Goal: Information Seeking & Learning: Compare options

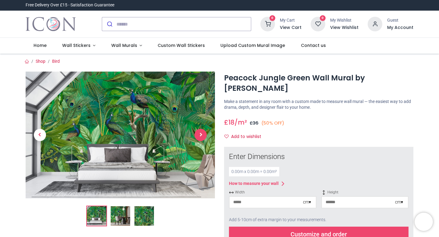
click at [197, 138] on span "Next" at bounding box center [201, 135] width 12 height 12
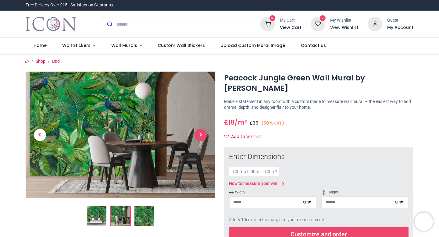
click at [197, 138] on span "Next" at bounding box center [201, 135] width 12 height 12
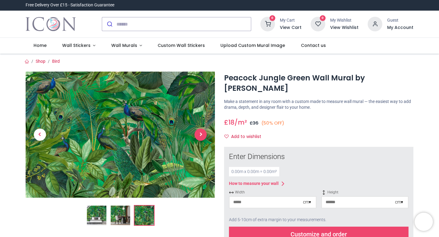
click at [197, 138] on span "Next" at bounding box center [201, 135] width 12 height 12
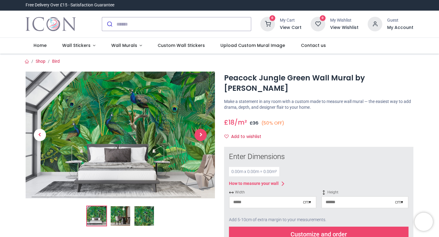
click at [197, 138] on span "Next" at bounding box center [201, 135] width 12 height 12
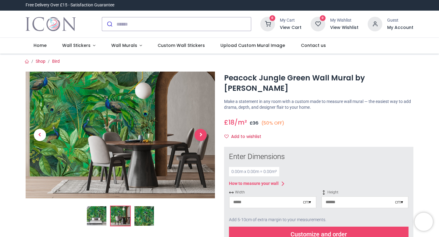
click at [197, 138] on span "Next" at bounding box center [201, 135] width 12 height 12
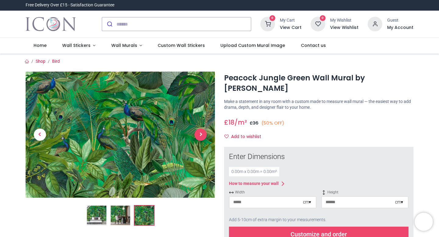
click at [197, 138] on span "Next" at bounding box center [201, 135] width 12 height 12
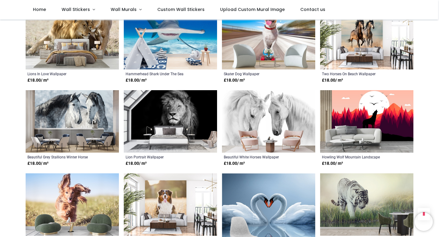
scroll to position [687, 0]
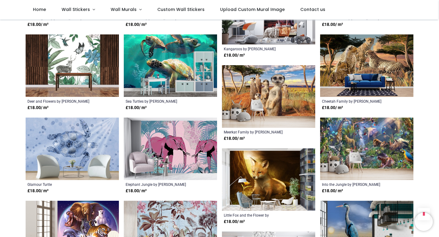
scroll to position [1655, 0]
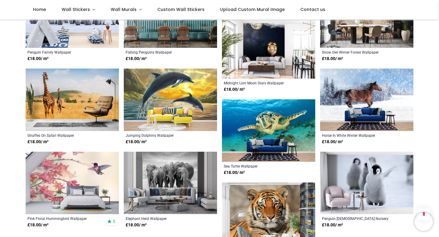
scroll to position [2289, 0]
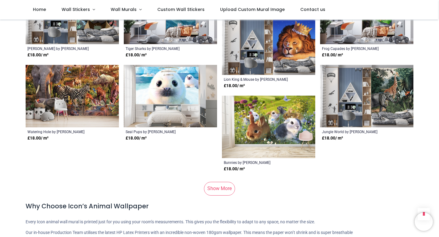
scroll to position [2959, 0]
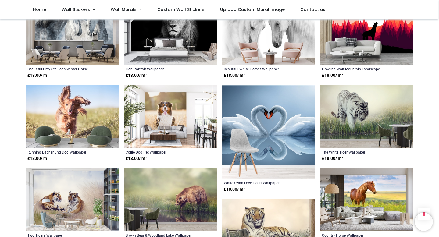
scroll to position [227, 0]
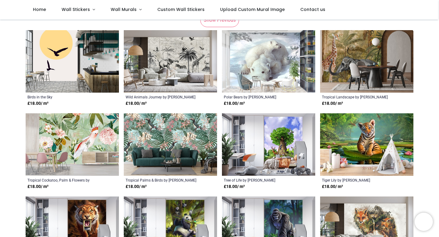
scroll to position [157, 0]
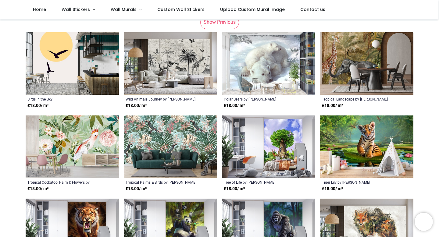
click at [166, 50] on img at bounding box center [170, 63] width 93 height 63
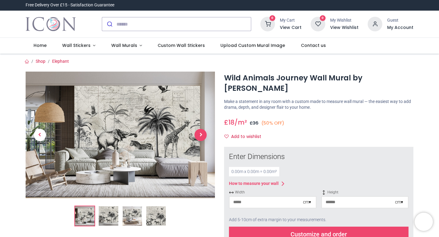
click at [195, 138] on span "Next" at bounding box center [201, 135] width 12 height 12
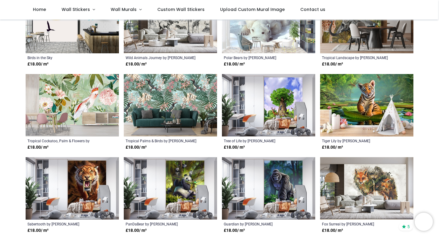
scroll to position [205, 0]
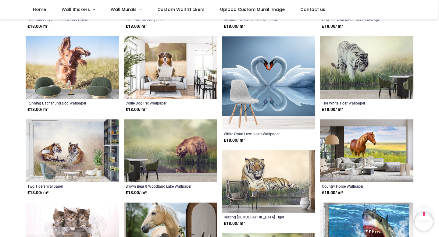
scroll to position [820, 0]
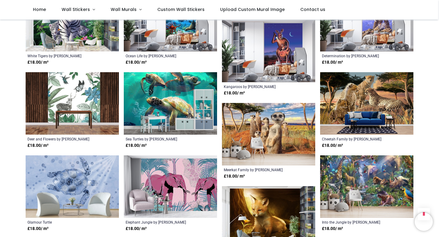
scroll to position [1617, 0]
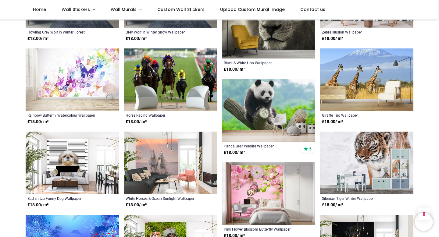
scroll to position [1971, 0]
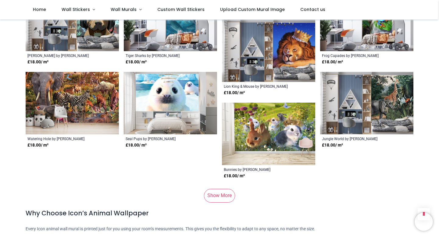
scroll to position [2949, 0]
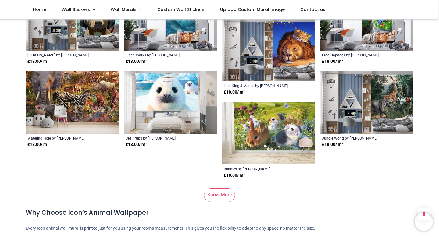
click at [84, 100] on img at bounding box center [72, 102] width 93 height 63
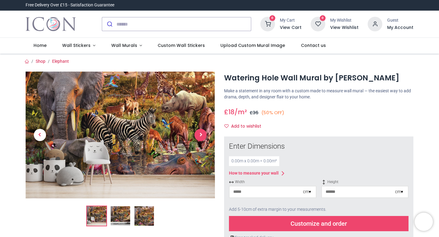
click at [198, 138] on span "Next" at bounding box center [201, 135] width 12 height 12
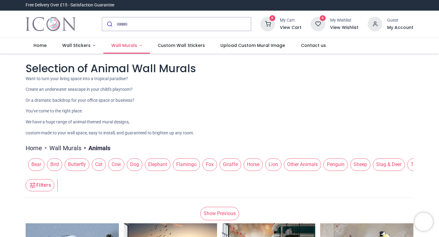
click at [128, 46] on span "Wall Murals" at bounding box center [124, 45] width 26 height 6
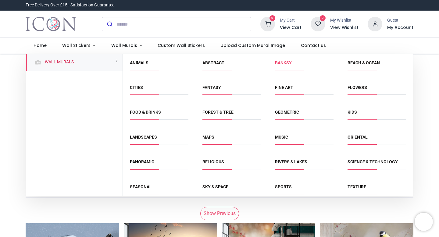
click at [280, 64] on link "Banksy" at bounding box center [283, 62] width 17 height 5
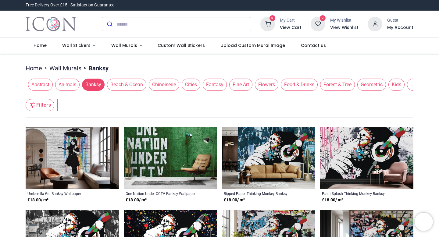
click at [44, 83] on span "Abstract" at bounding box center [40, 85] width 25 height 12
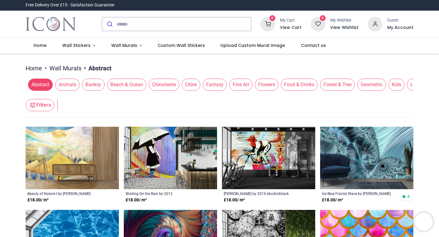
click at [131, 91] on span "Beach & Ocean" at bounding box center [126, 85] width 39 height 12
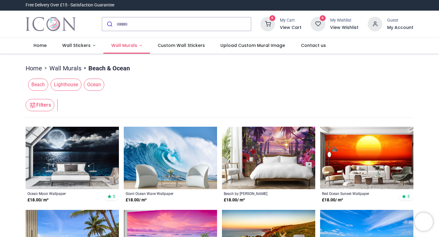
click at [127, 46] on span "Wall Murals" at bounding box center [124, 45] width 26 height 6
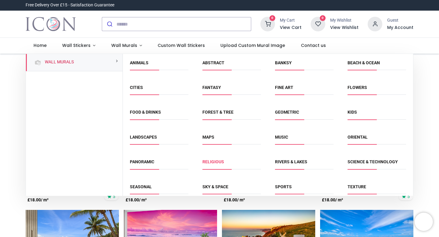
click at [216, 160] on link "Religious" at bounding box center [214, 162] width 22 height 5
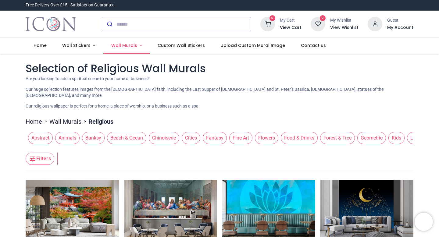
click at [136, 42] on link "Wall Murals" at bounding box center [126, 46] width 47 height 16
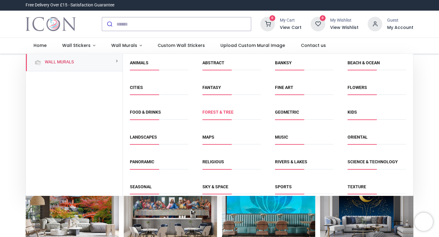
click at [220, 111] on link "Forest & Tree" at bounding box center [218, 112] width 31 height 5
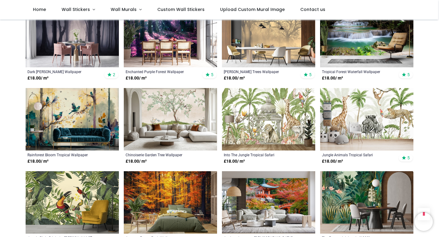
scroll to position [386, 0]
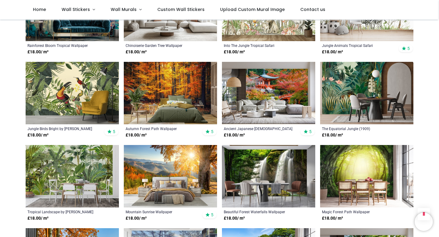
scroll to position [496, 0]
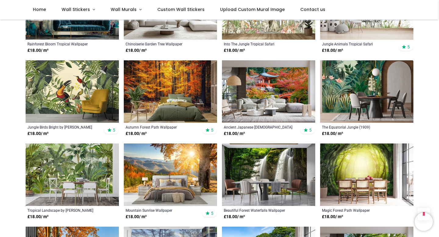
click at [77, 105] on img at bounding box center [72, 91] width 93 height 63
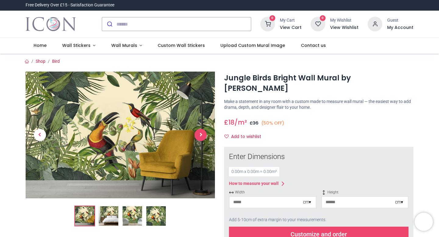
click at [200, 140] on span "Next" at bounding box center [201, 135] width 12 height 12
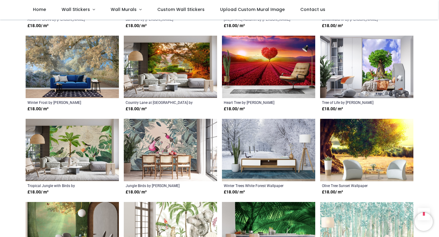
scroll to position [470, 0]
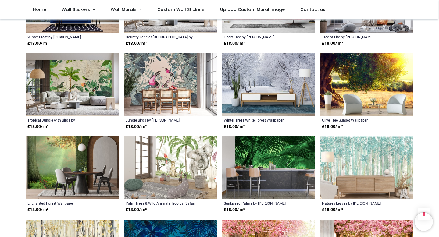
scroll to position [522, 0]
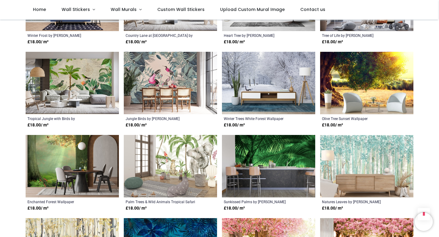
click at [183, 153] on img at bounding box center [170, 166] width 93 height 63
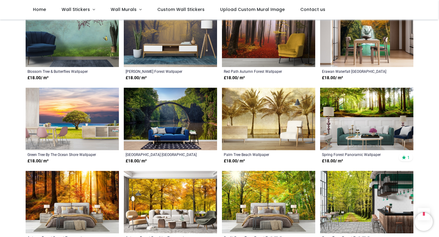
scroll to position [489, 0]
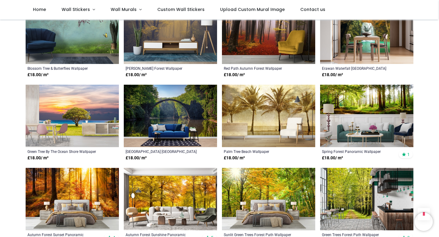
click at [257, 115] on img at bounding box center [268, 116] width 93 height 63
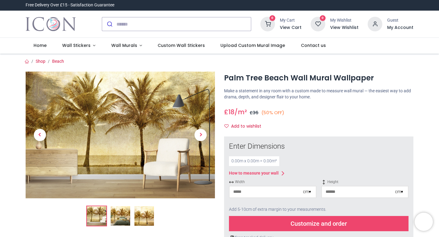
click at [120, 225] on img at bounding box center [121, 217] width 20 height 20
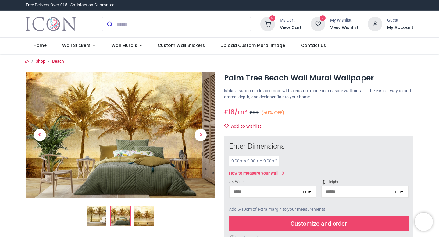
click at [139, 220] on img at bounding box center [145, 217] width 20 height 20
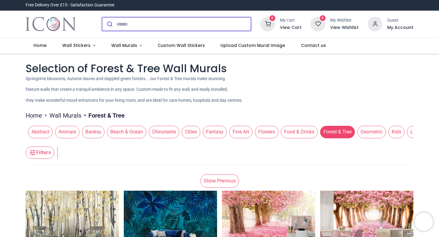
click at [190, 27] on input "search" at bounding box center [184, 23] width 135 height 13
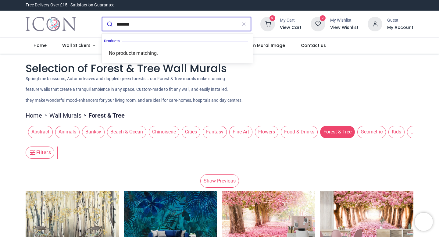
type input "*******"
click at [102, 17] on button "submit" at bounding box center [109, 23] width 14 height 13
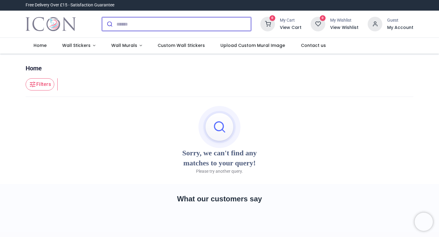
click at [144, 23] on input "search" at bounding box center [184, 23] width 135 height 13
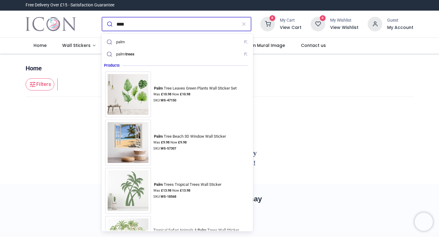
type input "****"
click at [102, 17] on button "submit" at bounding box center [109, 23] width 14 height 13
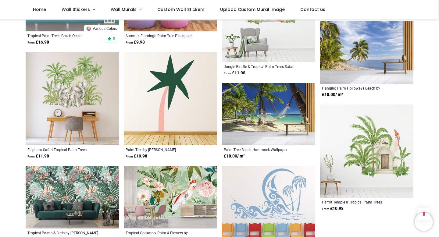
scroll to position [583, 0]
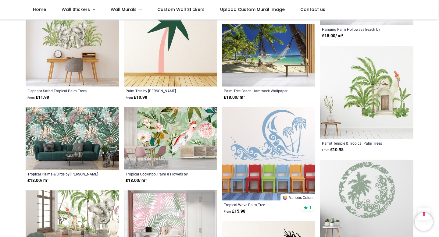
scroll to position [641, 0]
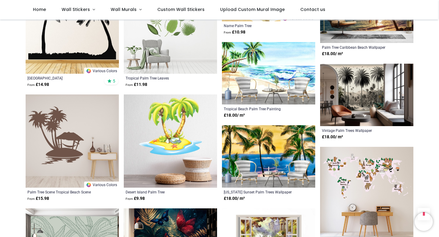
scroll to position [1134, 0]
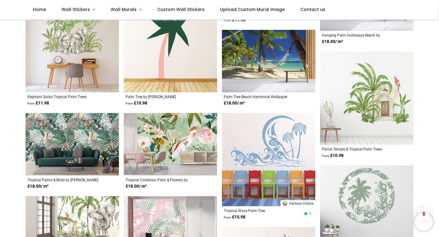
scroll to position [152, 0]
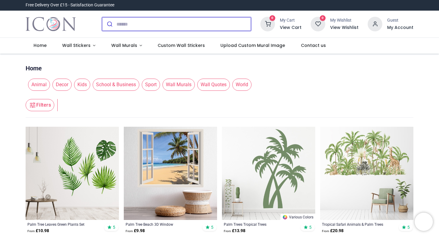
click at [149, 20] on input "search" at bounding box center [184, 23] width 135 height 13
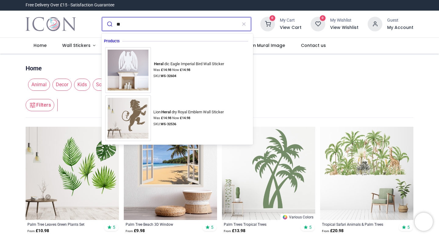
type input "*"
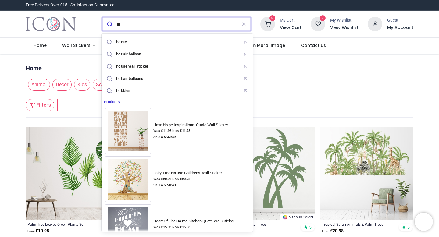
type input "*"
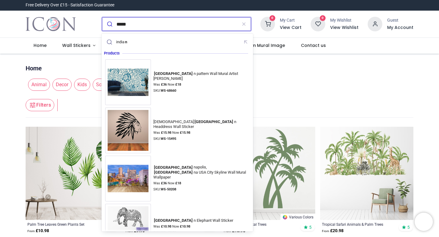
type input "*****"
click at [102, 17] on button "submit" at bounding box center [109, 23] width 14 height 13
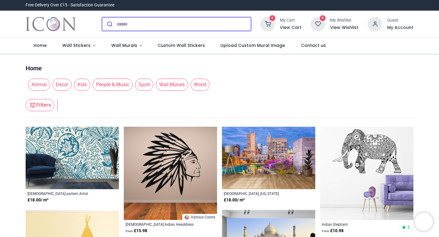
click at [146, 27] on input "search" at bounding box center [184, 23] width 135 height 13
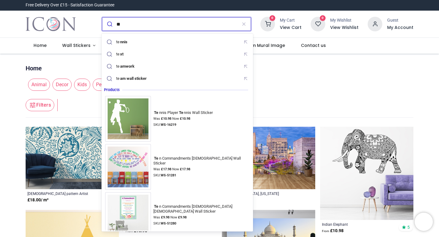
type input "*"
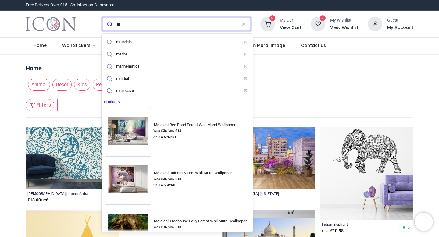
type input "*"
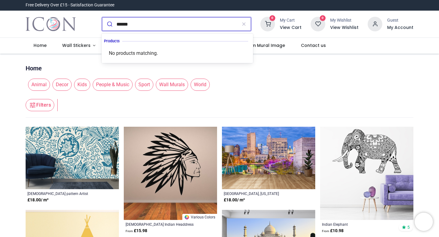
type input "******"
click at [102, 17] on button "submit" at bounding box center [109, 23] width 14 height 13
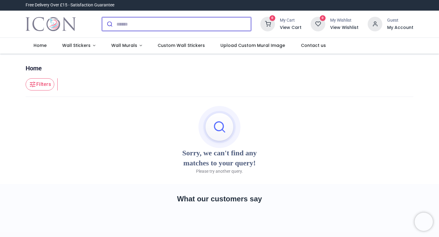
click at [129, 25] on input "search" at bounding box center [184, 23] width 135 height 13
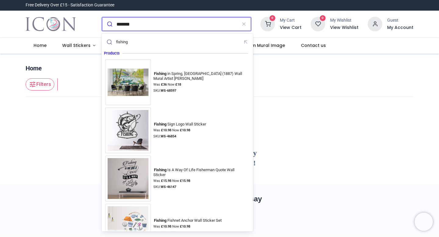
type input "*******"
click at [102, 17] on button "submit" at bounding box center [109, 23] width 14 height 13
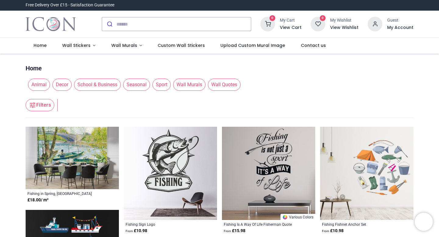
click at [139, 15] on div at bounding box center [176, 24] width 159 height 24
click at [138, 20] on input "search" at bounding box center [184, 23] width 135 height 13
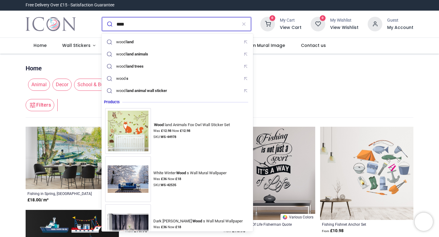
type input "****"
click at [102, 17] on button "submit" at bounding box center [109, 23] width 14 height 13
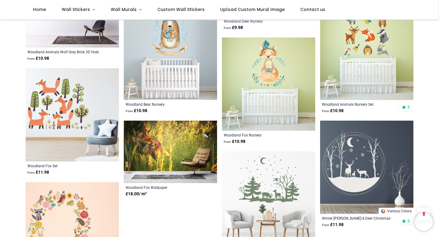
scroll to position [656, 0]
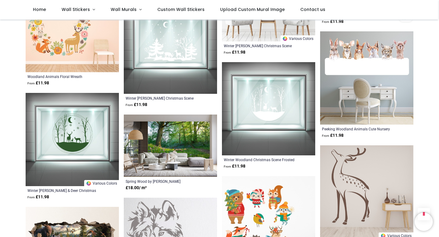
scroll to position [799, 0]
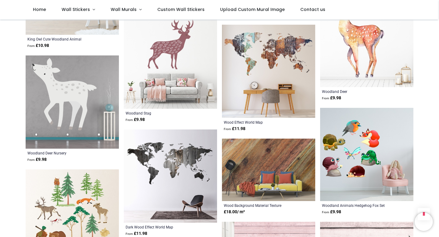
scroll to position [1521, 0]
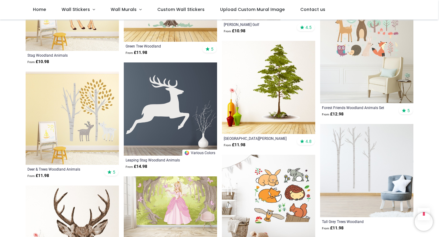
scroll to position [99, 0]
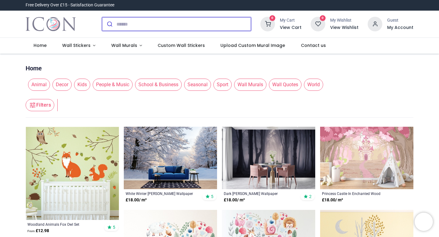
click at [149, 24] on input "search" at bounding box center [184, 23] width 135 height 13
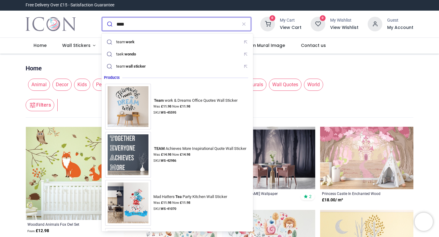
type input "****"
click at [102, 17] on button "submit" at bounding box center [109, 23] width 14 height 13
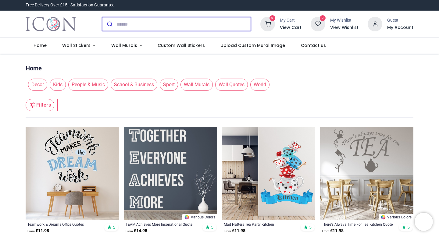
click at [150, 23] on input "search" at bounding box center [184, 23] width 135 height 13
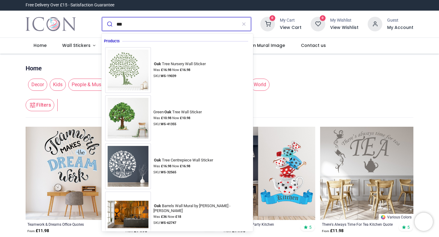
type input "***"
click at [102, 17] on button "submit" at bounding box center [109, 23] width 14 height 13
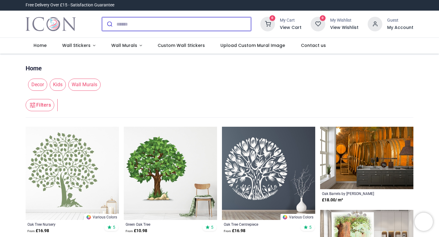
click at [130, 27] on input "search" at bounding box center [184, 23] width 135 height 13
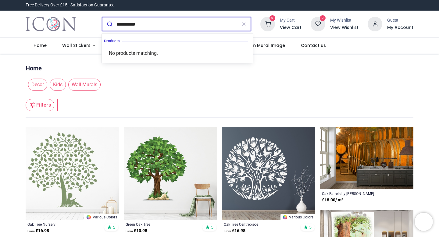
type input "**********"
click at [102, 17] on button "submit" at bounding box center [109, 23] width 14 height 13
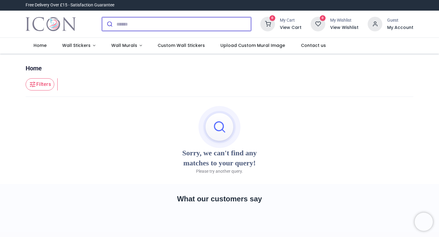
click at [121, 21] on input "search" at bounding box center [184, 23] width 135 height 13
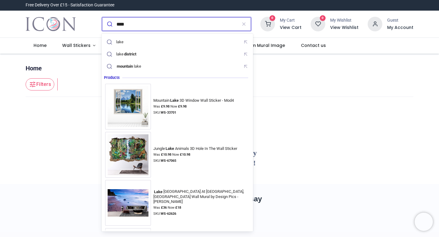
type input "****"
click at [102, 17] on button "submit" at bounding box center [109, 23] width 14 height 13
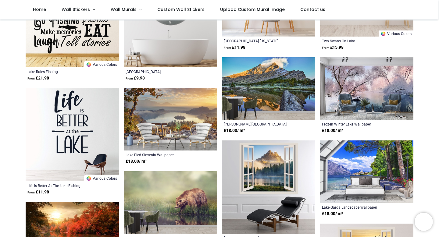
scroll to position [252, 0]
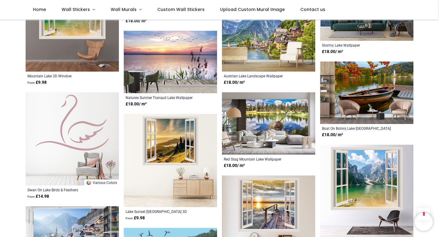
scroll to position [961, 0]
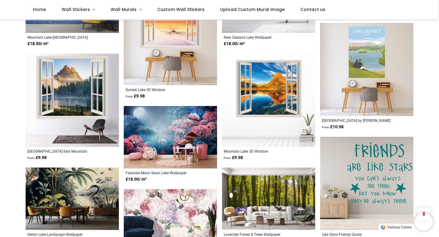
scroll to position [476, 0]
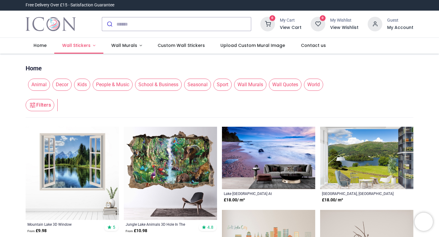
click at [80, 44] on span "Wall Stickers" at bounding box center [76, 45] width 28 height 6
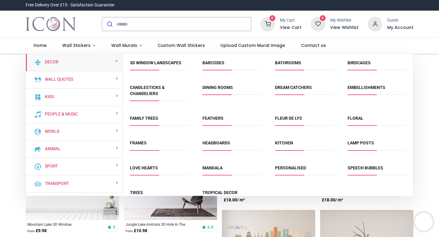
scroll to position [13, 0]
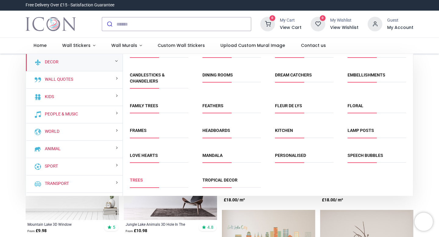
click at [133, 182] on link "Trees" at bounding box center [136, 180] width 13 height 5
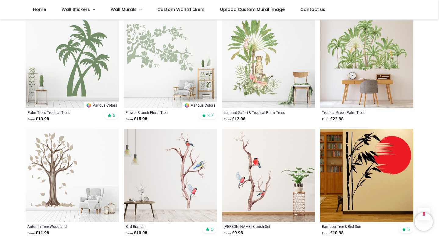
scroll to position [588, 0]
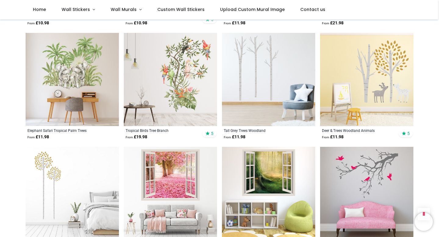
scroll to position [1256, 0]
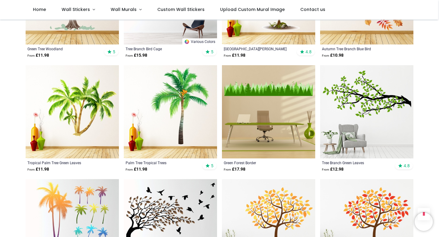
scroll to position [1564, 0]
click at [179, 119] on img at bounding box center [170, 111] width 93 height 93
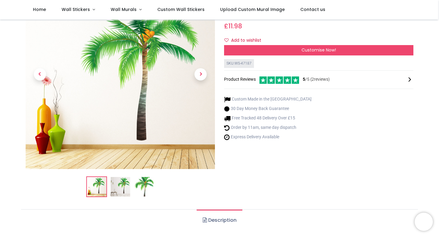
scroll to position [58, 0]
click at [201, 75] on span "Next" at bounding box center [201, 74] width 12 height 12
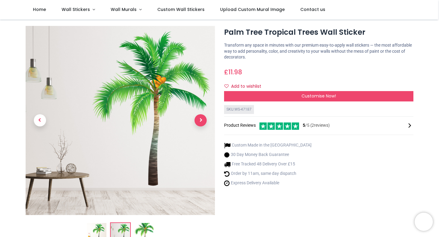
scroll to position [0, 0]
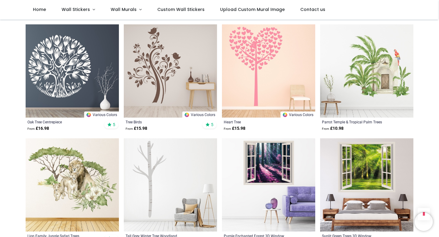
scroll to position [710, 0]
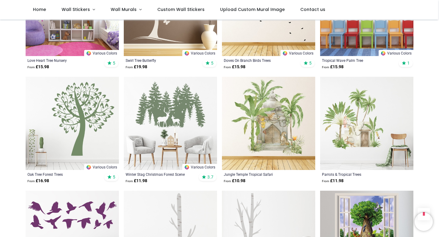
scroll to position [1457, 0]
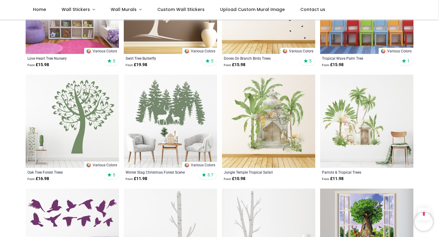
click at [260, 118] on img at bounding box center [268, 121] width 93 height 93
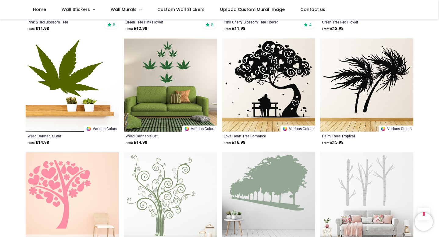
scroll to position [1380, 0]
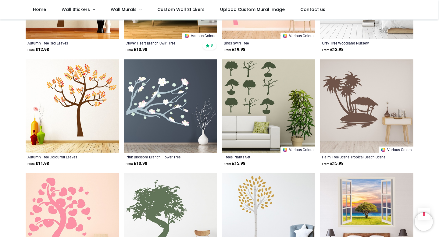
scroll to position [1929, 0]
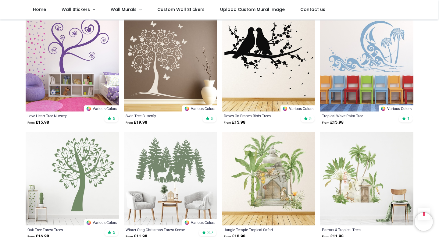
scroll to position [600, 0]
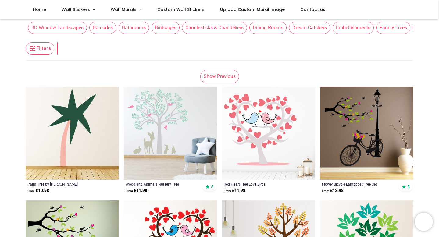
scroll to position [76, 0]
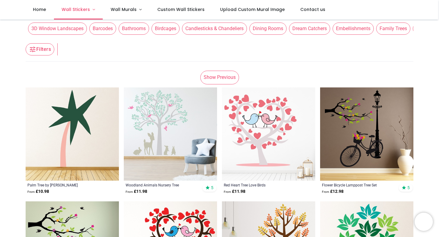
click at [74, 9] on span "Wall Stickers" at bounding box center [76, 9] width 28 height 6
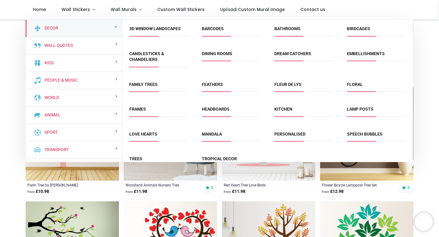
scroll to position [13, 0]
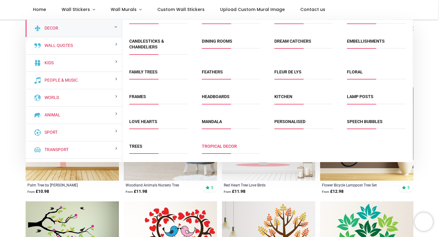
click at [226, 146] on link "Tropical Decor" at bounding box center [219, 146] width 35 height 5
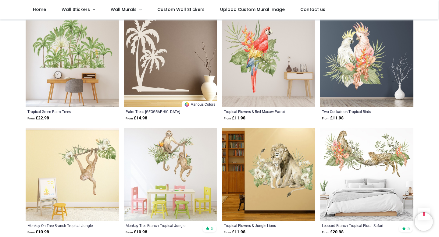
scroll to position [369, 0]
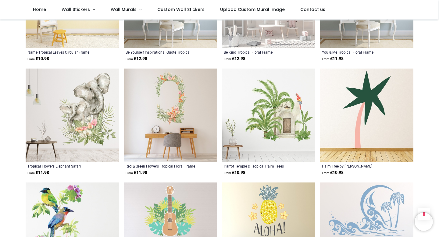
scroll to position [1224, 0]
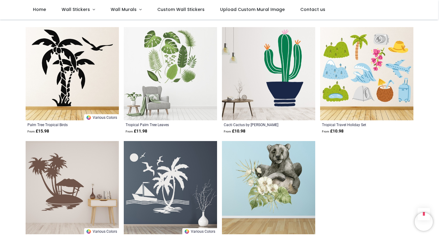
scroll to position [2062, 0]
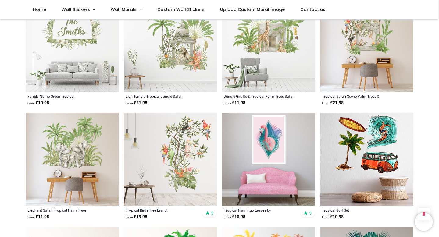
scroll to position [736, 0]
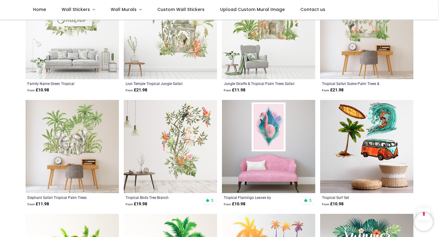
click at [186, 149] on img at bounding box center [170, 146] width 93 height 93
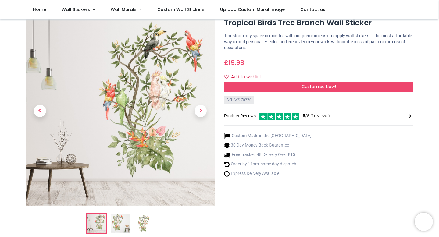
scroll to position [13, 0]
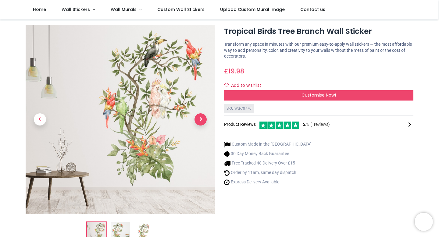
click at [202, 123] on span "Next" at bounding box center [201, 119] width 12 height 12
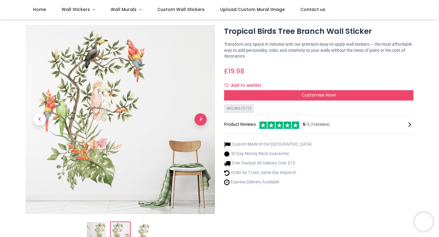
click at [203, 123] on span "Next" at bounding box center [201, 119] width 12 height 12
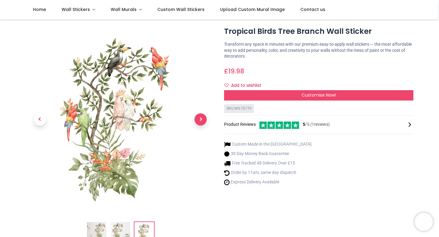
click at [203, 123] on span "Next" at bounding box center [201, 119] width 12 height 12
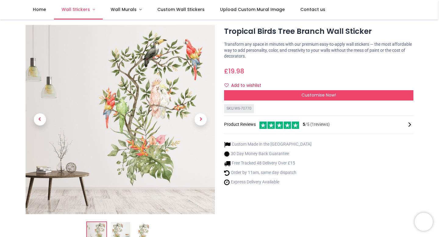
click at [87, 13] on link "Wall Stickers" at bounding box center [78, 10] width 49 height 20
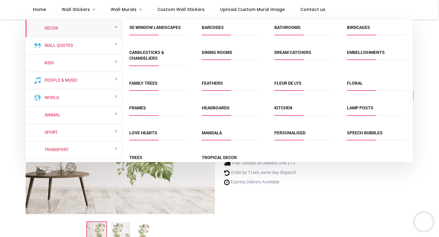
scroll to position [0, 0]
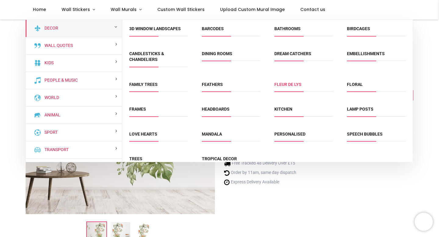
click at [286, 84] on link "Fleur de Lys" at bounding box center [288, 84] width 27 height 5
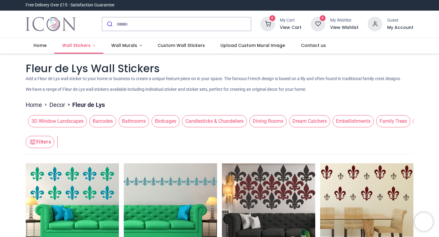
click at [90, 45] on link "Wall Stickers" at bounding box center [78, 46] width 49 height 16
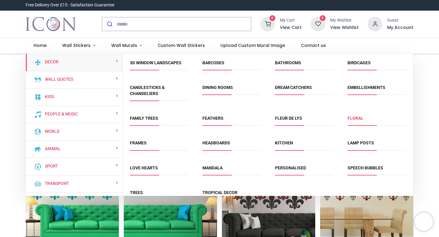
click at [352, 118] on link "Floral" at bounding box center [356, 118] width 16 height 5
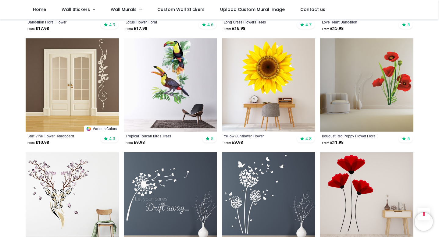
scroll to position [329, 0]
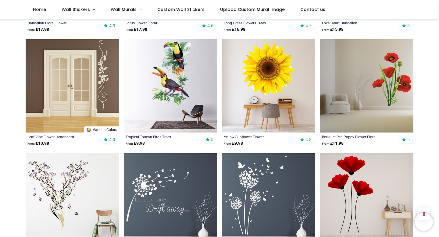
click at [171, 77] on img at bounding box center [170, 85] width 93 height 93
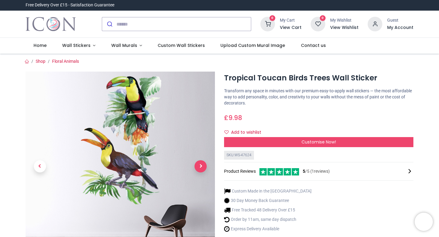
click at [199, 170] on span "Next" at bounding box center [201, 166] width 12 height 12
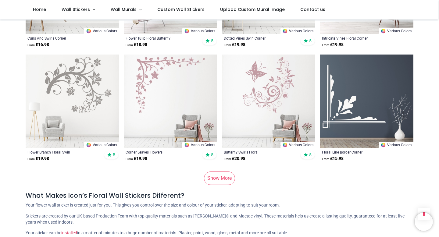
scroll to position [3965, 0]
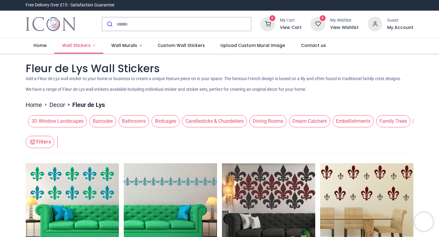
click at [93, 47] on link "Wall Stickers" at bounding box center [78, 46] width 49 height 16
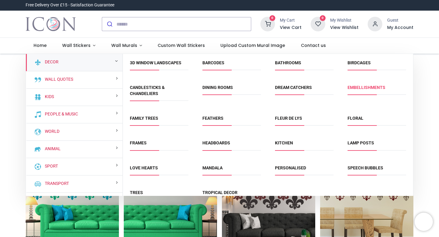
click at [362, 88] on link "Embellishments" at bounding box center [367, 87] width 38 height 5
